Goal: Navigation & Orientation: Find specific page/section

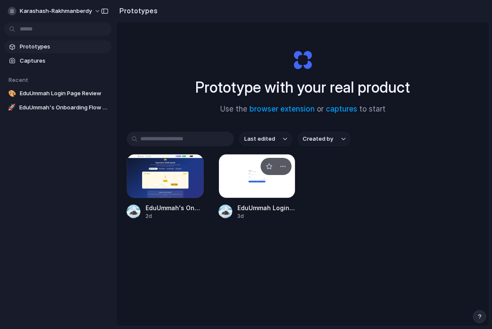
click at [243, 174] on div at bounding box center [257, 176] width 77 height 44
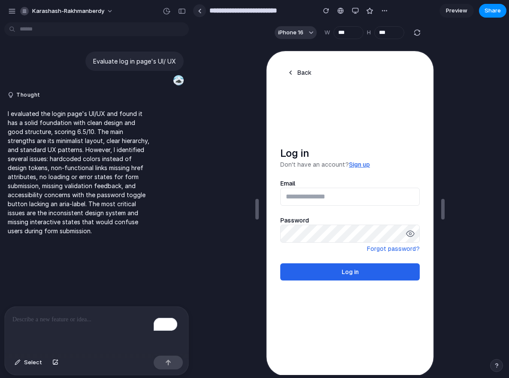
click at [198, 13] on link at bounding box center [199, 10] width 13 height 13
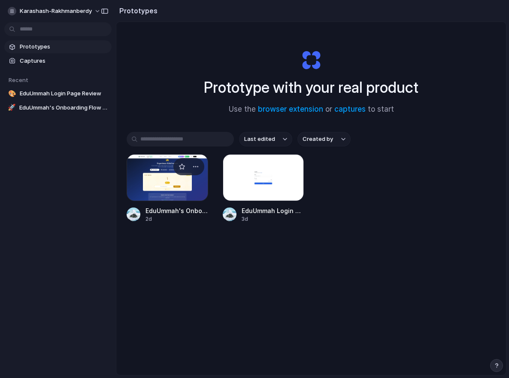
click at [177, 178] on div at bounding box center [168, 177] width 82 height 47
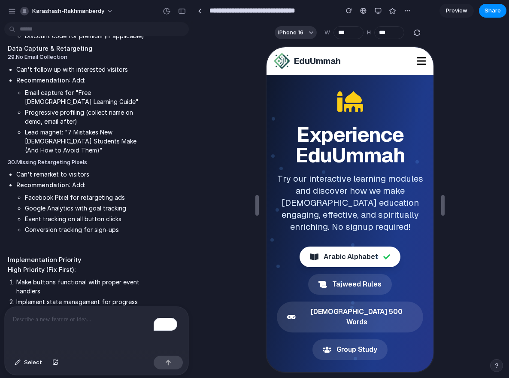
scroll to position [15, 0]
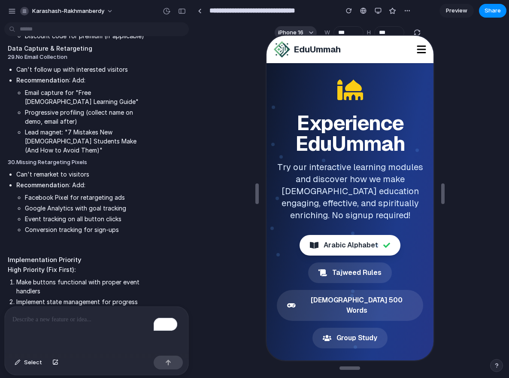
click at [60, 265] on h3 "High Priority (Fix First):" at bounding box center [79, 269] width 143 height 9
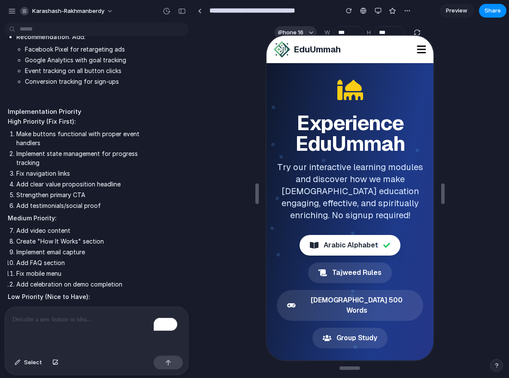
scroll to position [4348, 0]
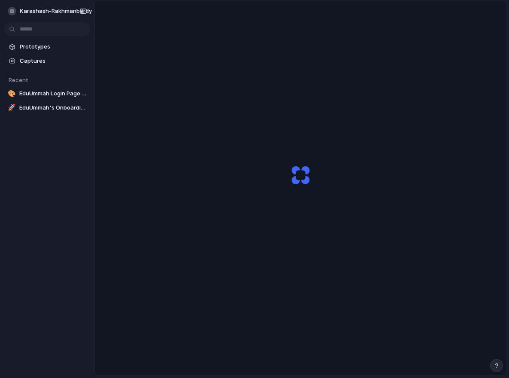
scroll to position [24, 0]
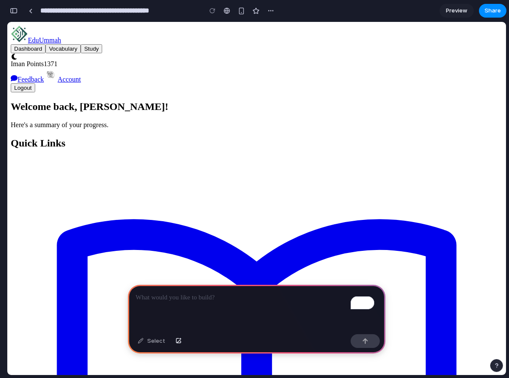
click at [15, 10] on div "button" at bounding box center [14, 11] width 8 height 6
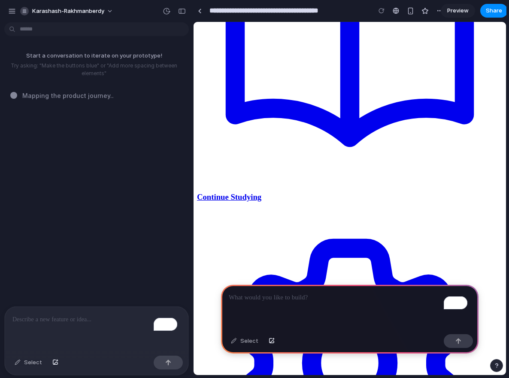
scroll to position [290, 0]
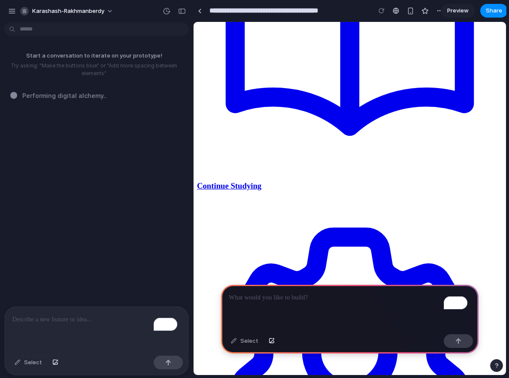
click at [260, 305] on div "To enrich screen reader interactions, please activate Accessibility in Grammarl…" at bounding box center [350, 308] width 258 height 46
click at [292, 294] on p "**********" at bounding box center [348, 297] width 239 height 10
click at [464, 342] on button "button" at bounding box center [458, 341] width 29 height 14
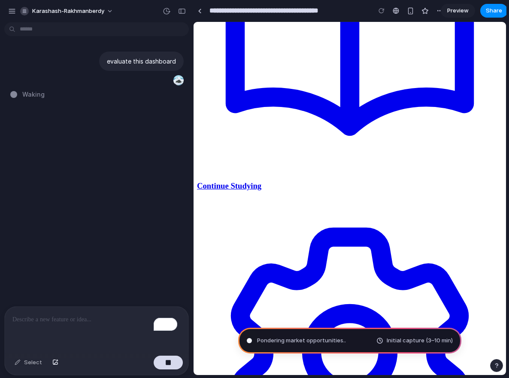
type input "**********"
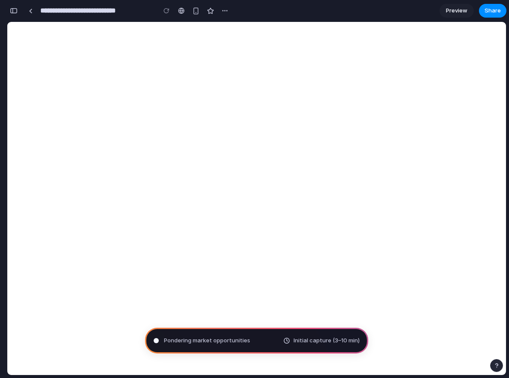
scroll to position [0, 0]
click at [198, 14] on div "button" at bounding box center [195, 10] width 7 height 7
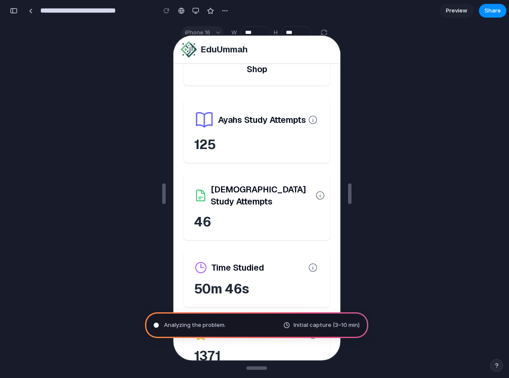
scroll to position [248, 0]
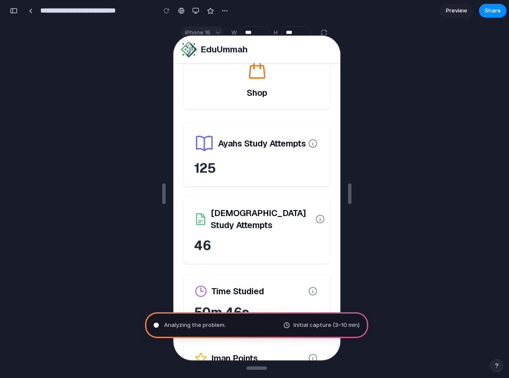
click at [21, 12] on div "**********" at bounding box center [119, 10] width 225 height 19
click at [17, 12] on button "button" at bounding box center [14, 11] width 14 height 14
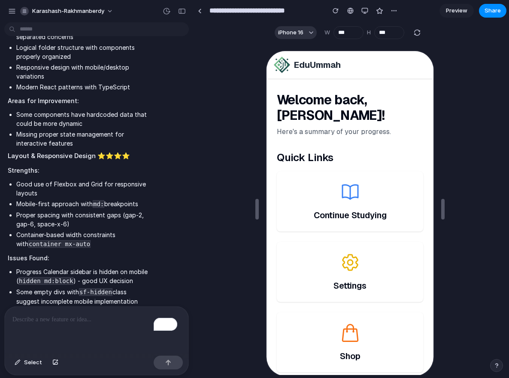
scroll to position [0, 0]
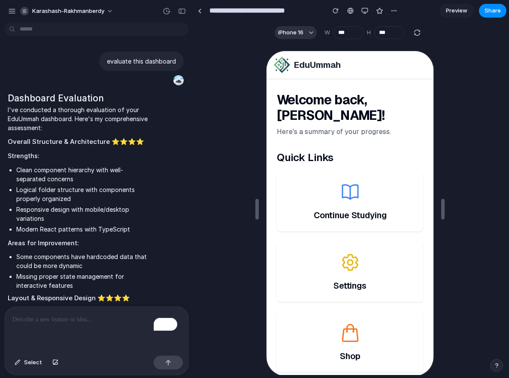
click at [27, 173] on li "Clean component hierarchy with well-separated concerns" at bounding box center [83, 174] width 135 height 18
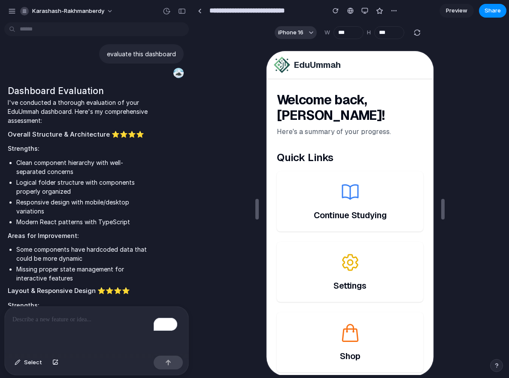
scroll to position [10, 0]
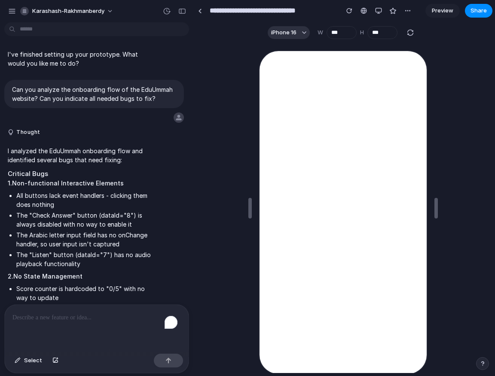
scroll to position [4350, 0]
